Goal: Check status: Check status

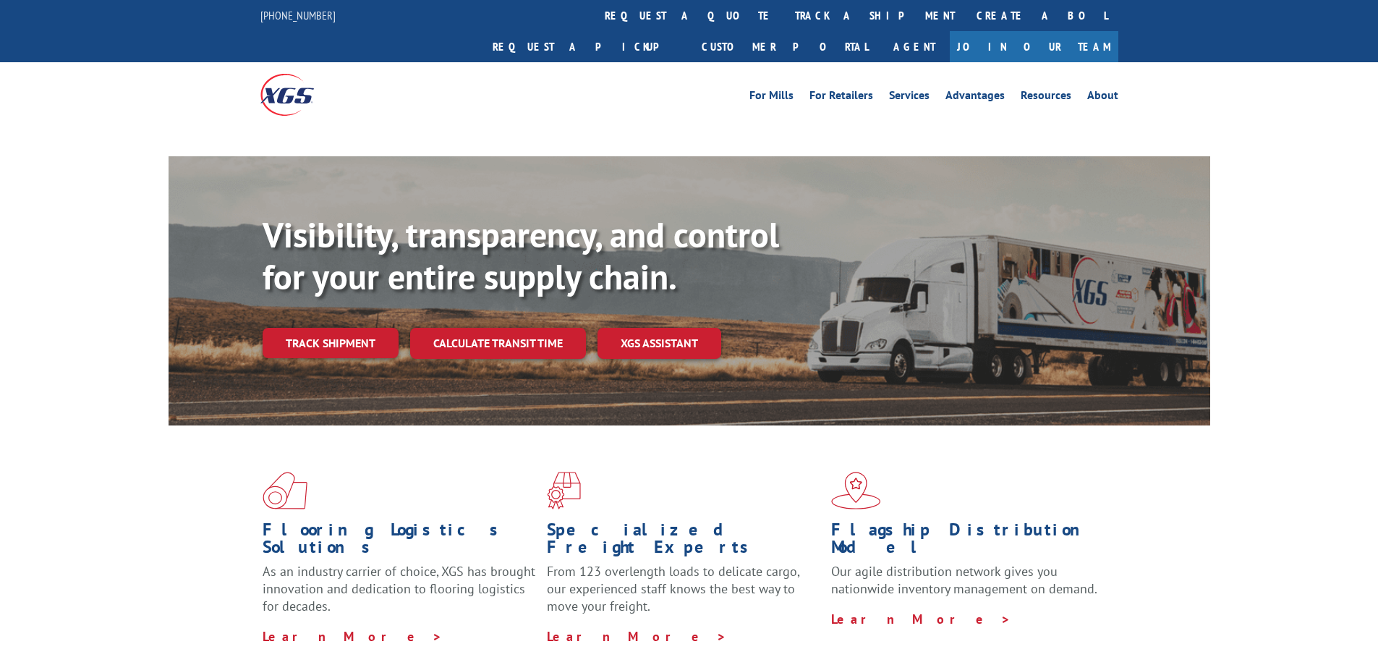
click at [357, 323] on div "Visibility, transparency, and control for your entire supply chain. Track shipm…" at bounding box center [737, 315] width 948 height 202
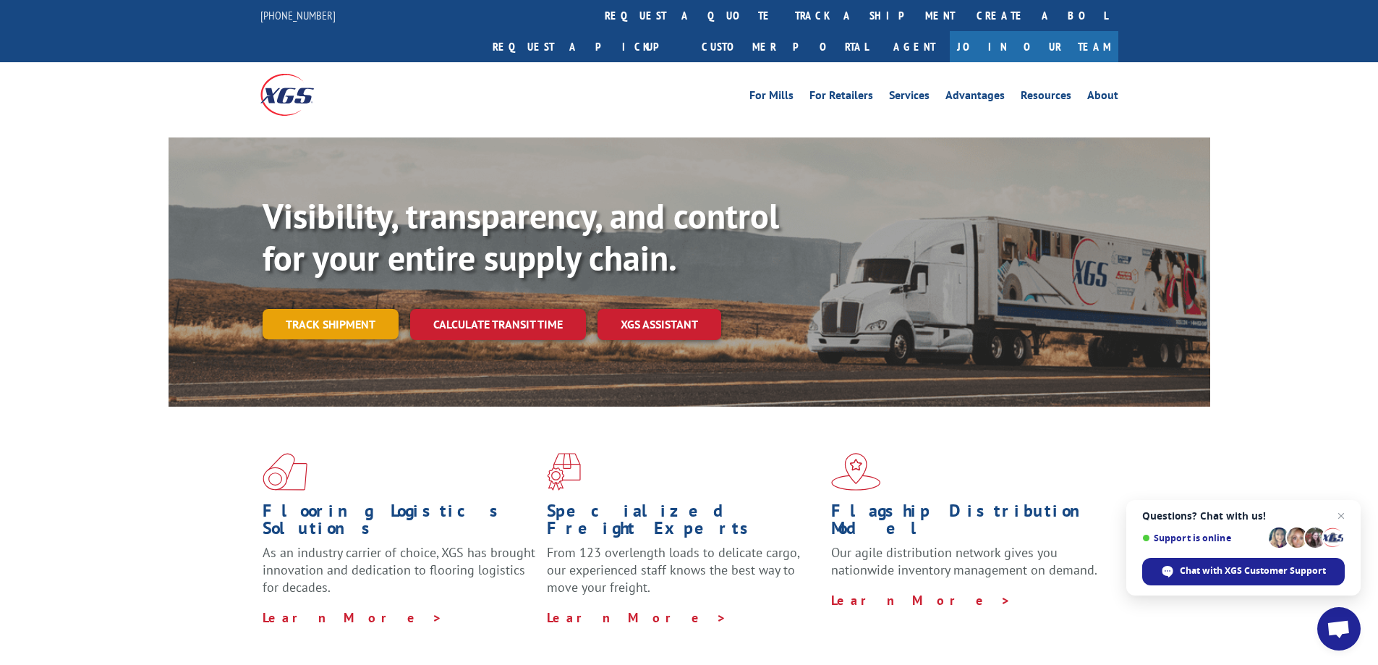
click at [326, 309] on link "Track shipment" at bounding box center [331, 324] width 136 height 30
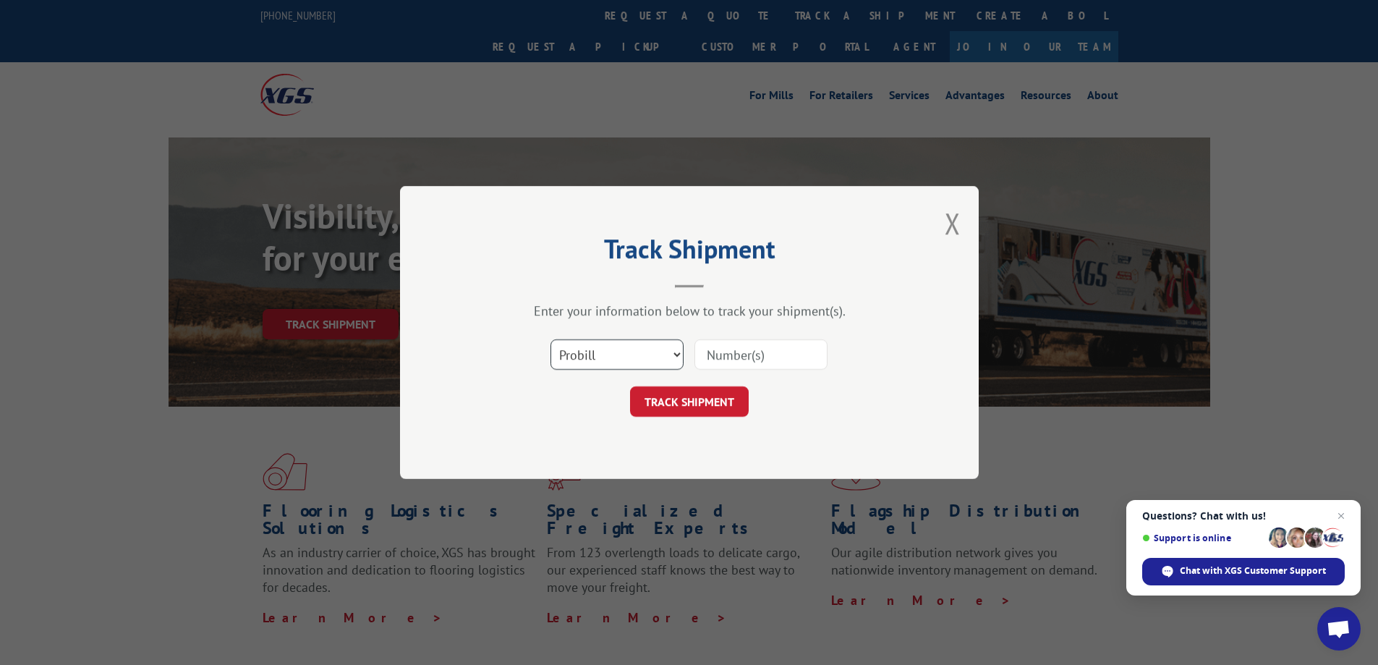
click at [634, 361] on select "Select category... Probill BOL PO" at bounding box center [617, 354] width 133 height 30
select select "bol"
click at [551, 339] on select "Select category... Probill BOL PO" at bounding box center [617, 354] width 133 height 30
click at [751, 364] on input at bounding box center [761, 354] width 133 height 30
click at [731, 357] on input "33714163" at bounding box center [761, 354] width 133 height 30
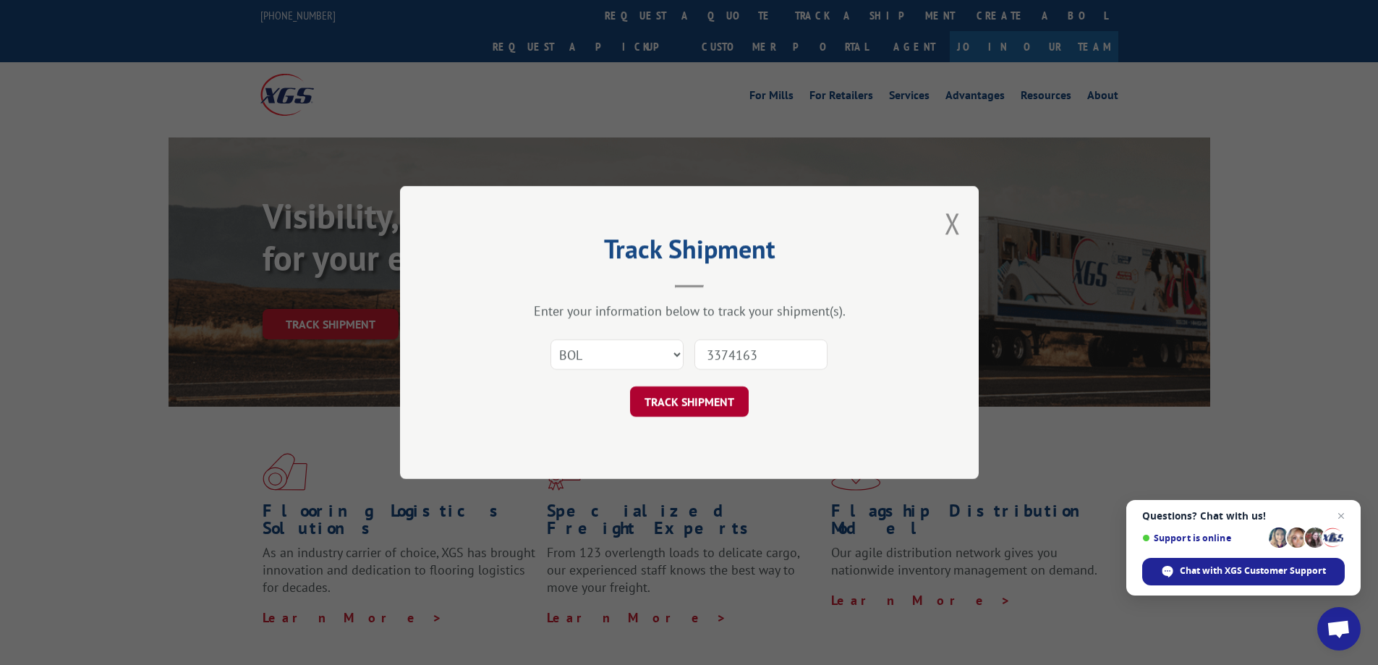
type input "3374163"
click at [737, 411] on button "TRACK SHIPMENT" at bounding box center [689, 401] width 119 height 30
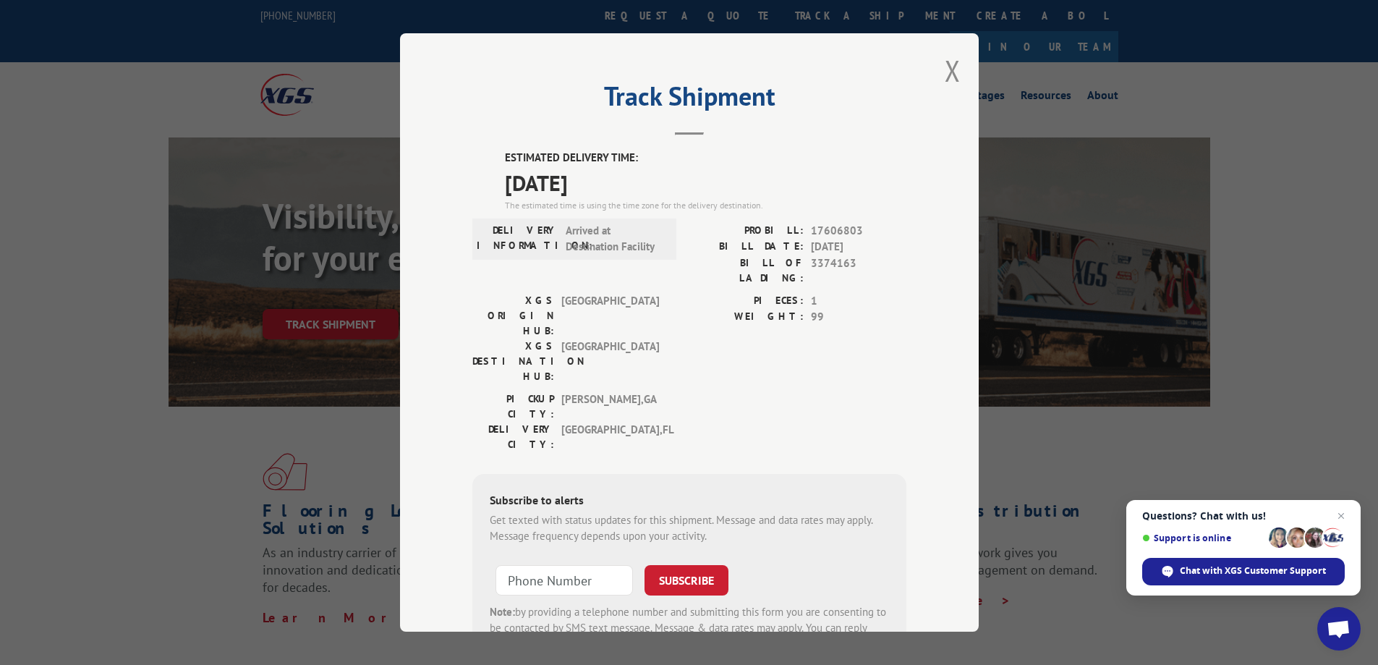
drag, startPoint x: 943, startPoint y: 65, endPoint x: 957, endPoint y: 41, distance: 28.2
click at [945, 65] on button "Close modal" at bounding box center [953, 70] width 16 height 38
